Goal: Transaction & Acquisition: Subscribe to service/newsletter

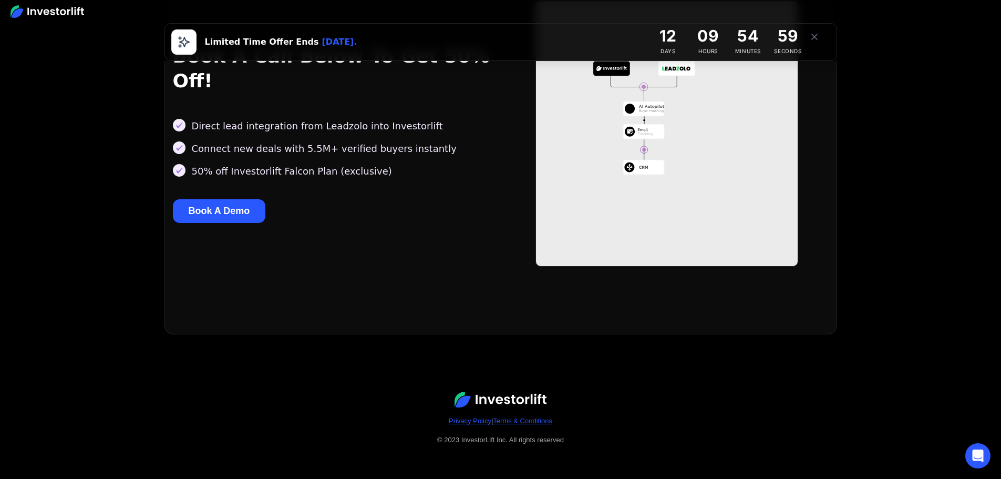
scroll to position [1410, 0]
drag, startPoint x: 321, startPoint y: 157, endPoint x: 187, endPoint y: 161, distance: 134.1
click at [186, 164] on div "50% off Investorlift Falcon Plan (exclusive)" at bounding box center [335, 171] width 324 height 14
drag, startPoint x: 209, startPoint y: 158, endPoint x: 301, endPoint y: 155, distance: 92.6
click at [301, 164] on div "50% off Investorlift Falcon Plan (exclusive)" at bounding box center [292, 171] width 200 height 14
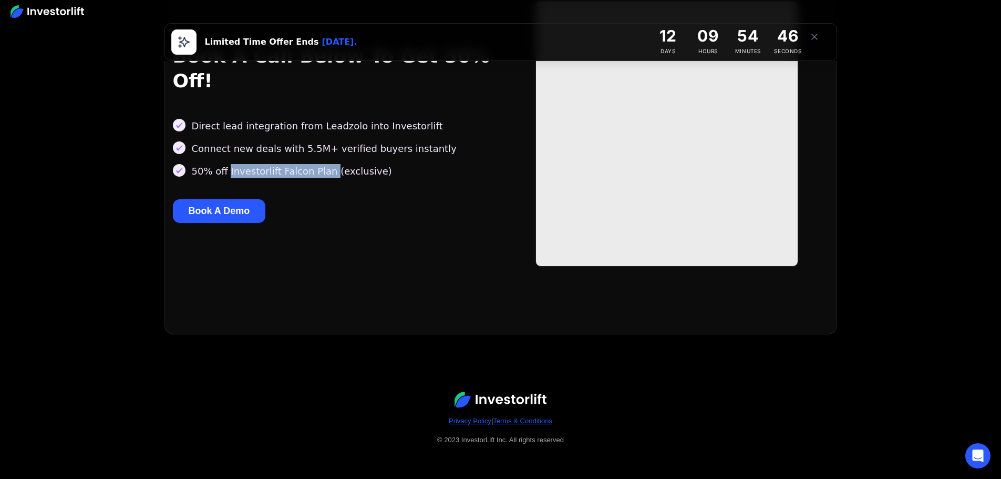
drag, startPoint x: 322, startPoint y: 159, endPoint x: 226, endPoint y: 160, distance: 96.2
click at [226, 164] on div "50% off Investorlift Falcon Plan (exclusive)" at bounding box center [292, 171] width 200 height 14
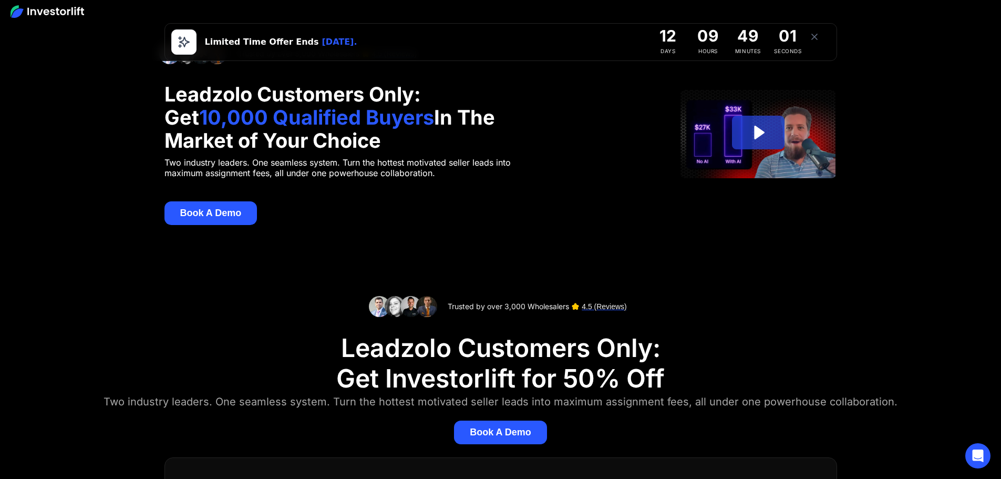
scroll to position [0, 0]
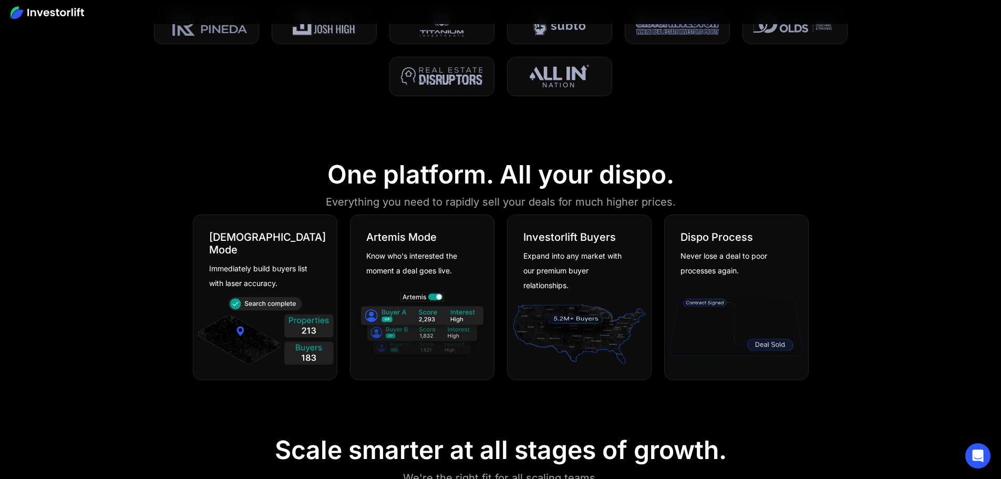
scroll to position [631, 0]
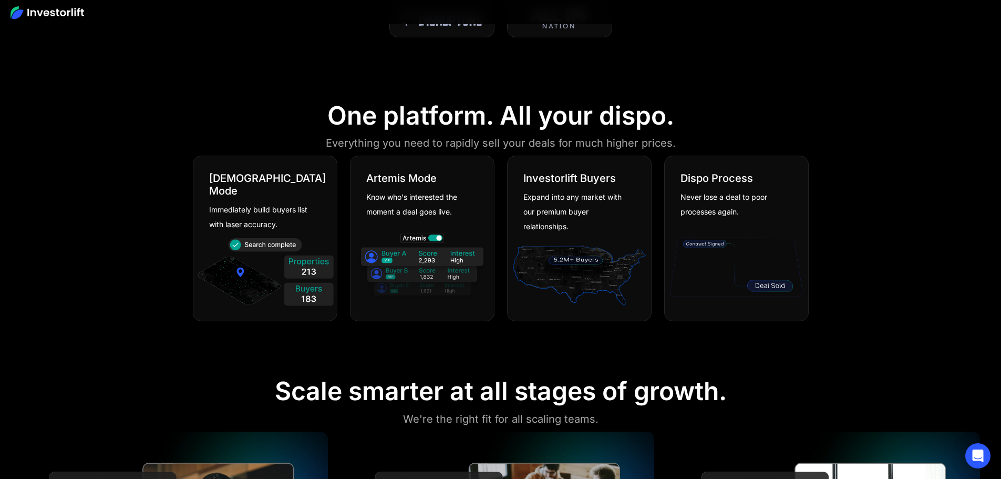
click at [567, 232] on div "Expand into any market with our premium buyer relationships." at bounding box center [576, 212] width 104 height 44
click at [565, 212] on div "Expand into any market with our premium buyer relationships." at bounding box center [576, 212] width 104 height 44
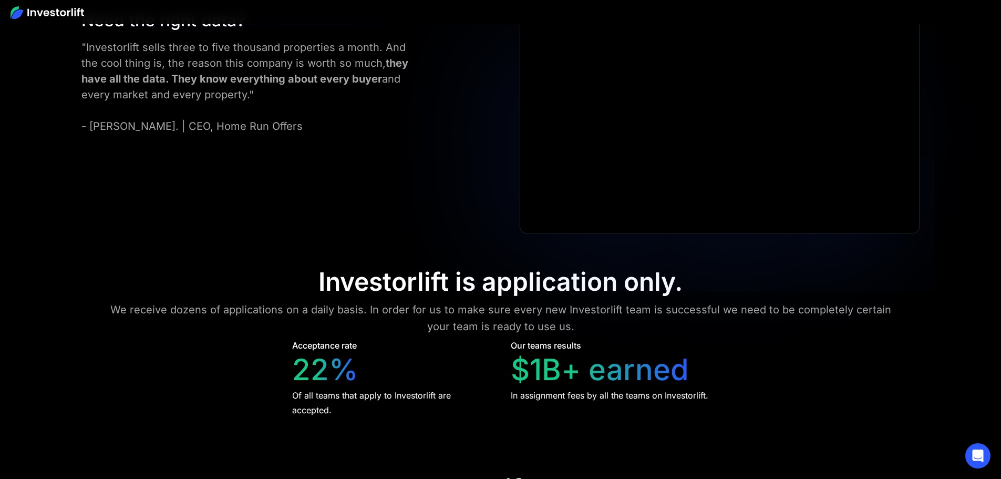
scroll to position [4783, 0]
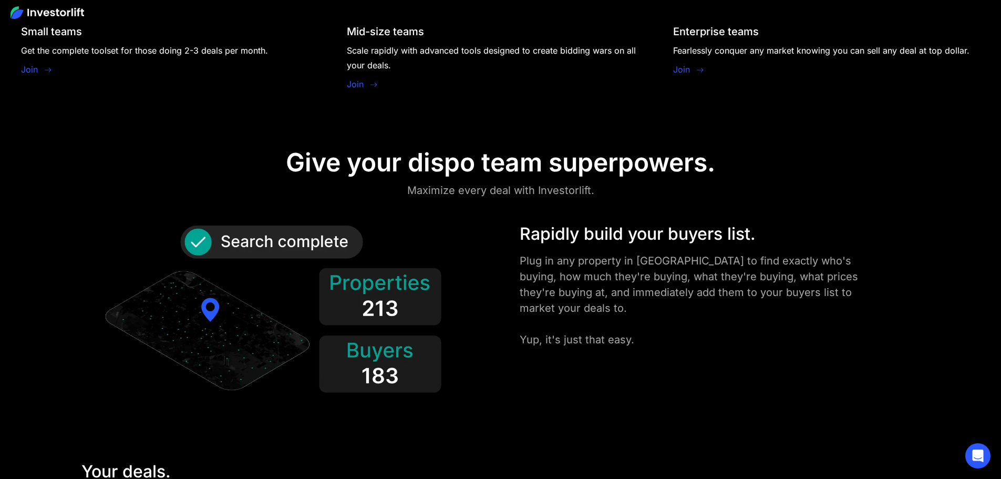
scroll to position [1161, 0]
